Goal: Information Seeking & Learning: Check status

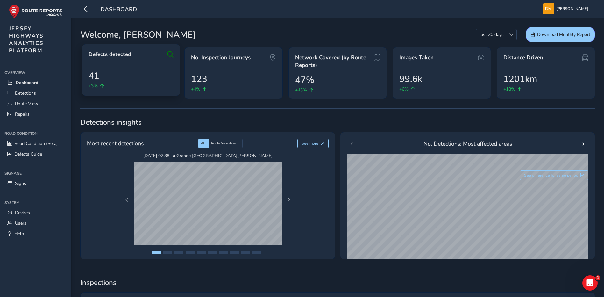
click at [166, 56] on div "Defects detected" at bounding box center [130, 55] width 85 height 8
click at [171, 50] on div "Defects detected 41 +3%" at bounding box center [131, 70] width 98 height 52
click at [97, 87] on span "+3%" at bounding box center [92, 85] width 9 height 7
click at [93, 76] on span "41" at bounding box center [93, 75] width 11 height 13
click at [171, 55] on icon at bounding box center [170, 55] width 6 height 8
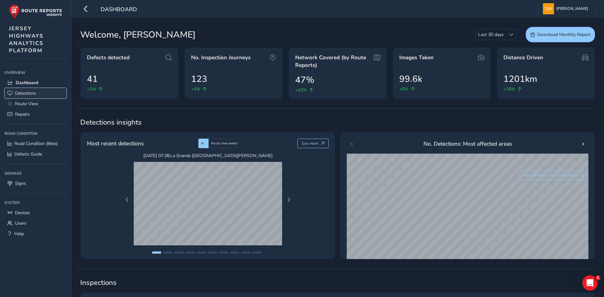
click at [31, 95] on span "Detections" at bounding box center [25, 93] width 21 height 6
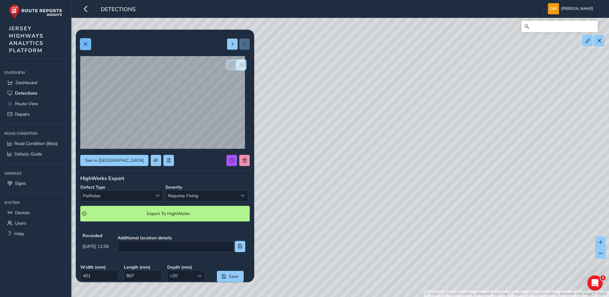
click at [88, 42] on span at bounding box center [85, 44] width 4 height 4
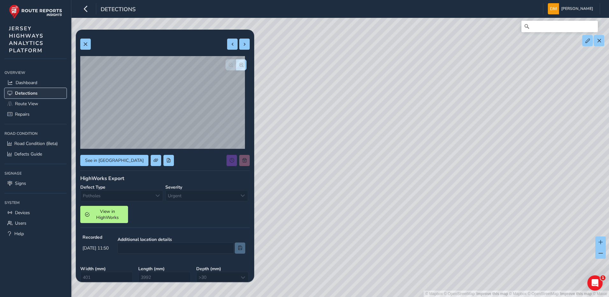
click at [21, 93] on span "Detections" at bounding box center [26, 93] width 23 height 6
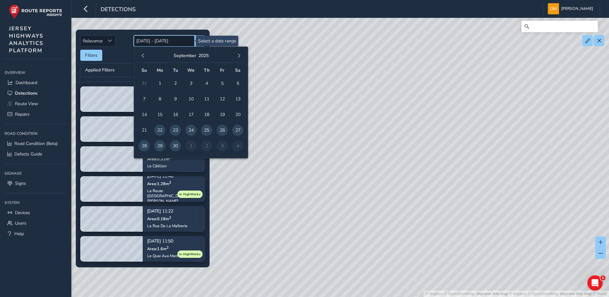
click at [181, 43] on input "[DATE] - [DATE]" at bounding box center [164, 40] width 61 height 11
click at [160, 84] on span "1" at bounding box center [159, 83] width 11 height 11
type input "[DATE]"
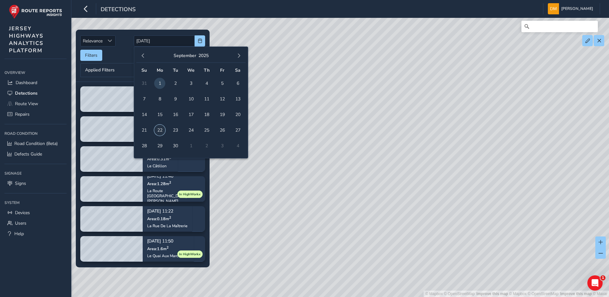
click at [158, 131] on span "22" at bounding box center [159, 129] width 11 height 11
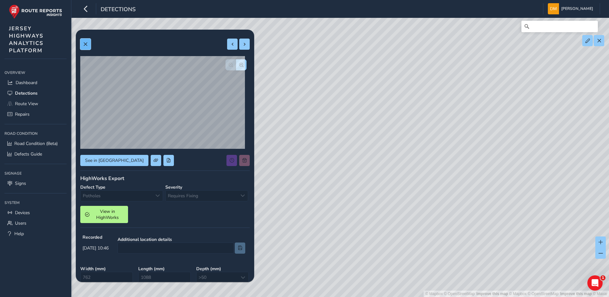
click at [84, 45] on span at bounding box center [85, 44] width 4 height 4
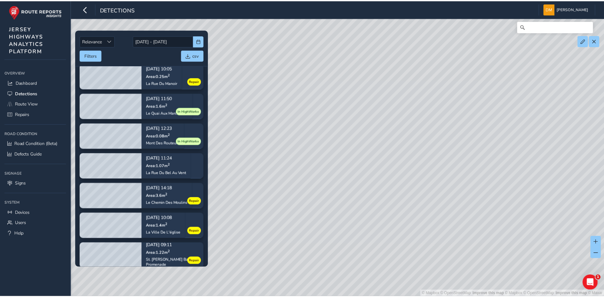
scroll to position [611, 0]
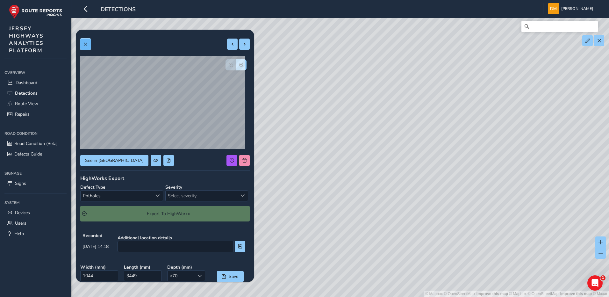
click at [87, 45] on span at bounding box center [85, 44] width 4 height 4
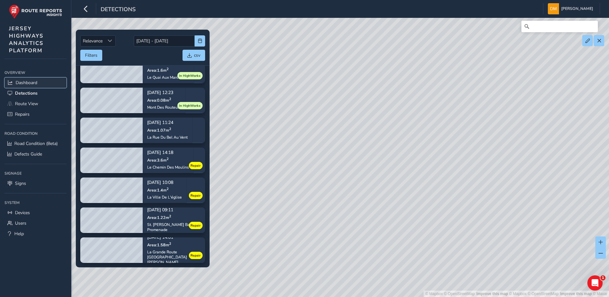
click at [26, 83] on span "Dashboard" at bounding box center [27, 83] width 22 height 6
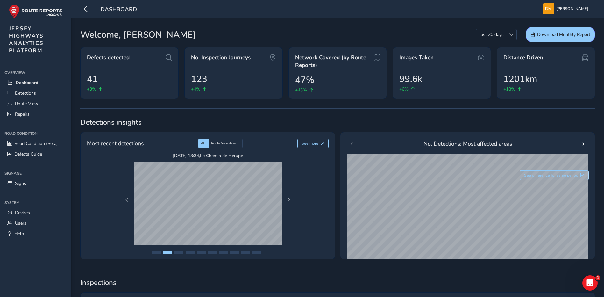
click at [559, 174] on span "See difference for same period" at bounding box center [551, 175] width 54 height 5
click at [22, 83] on span "Dashboard" at bounding box center [27, 83] width 23 height 6
